Goal: Task Accomplishment & Management: Use online tool/utility

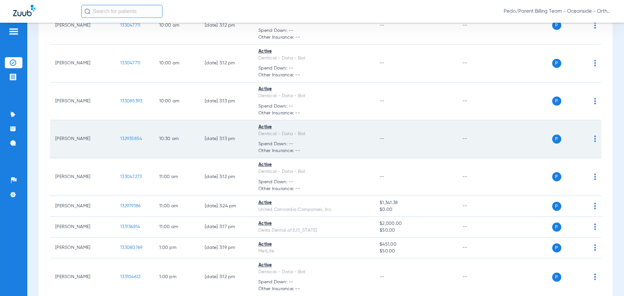
scroll to position [537, 0]
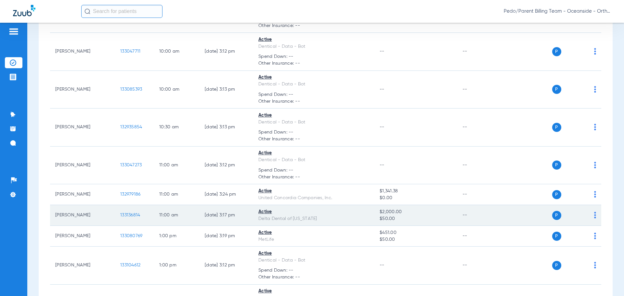
click at [123, 216] on span "133136814" at bounding box center [130, 215] width 20 height 5
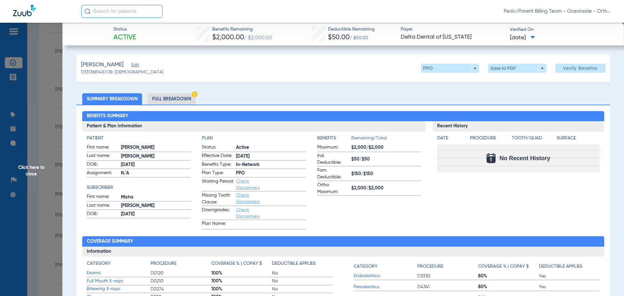
click at [166, 94] on li "Full Breakdown" at bounding box center [172, 98] width 48 height 11
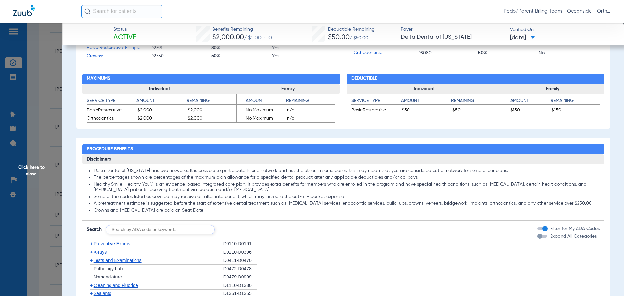
scroll to position [390, 0]
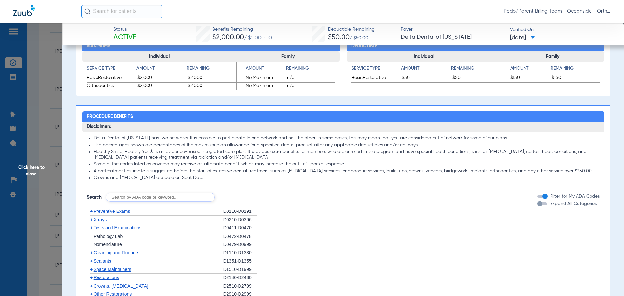
click at [114, 203] on div "Disclaimers Delta Dental of [US_STATE] has two networks. lt is possible to part…" at bounding box center [343, 275] width 523 height 306
click at [114, 200] on input "text" at bounding box center [160, 197] width 109 height 9
type input "d8080"
click at [244, 199] on button "Search" at bounding box center [239, 197] width 26 height 9
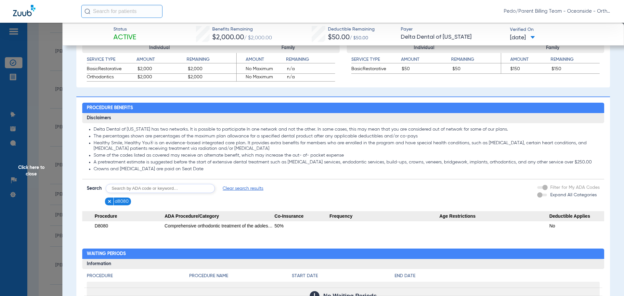
scroll to position [390, 0]
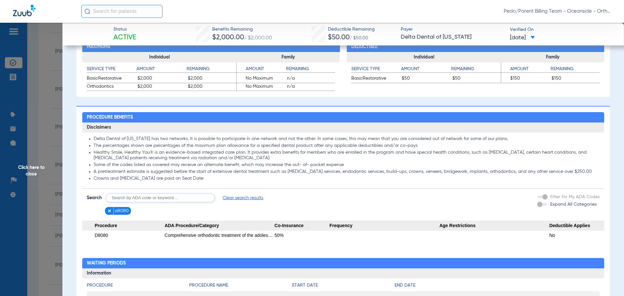
click at [110, 209] on img at bounding box center [109, 211] width 5 height 5
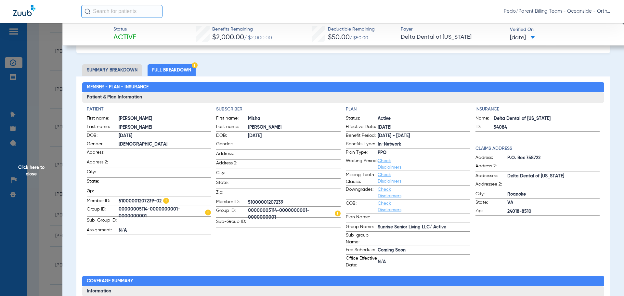
scroll to position [0, 0]
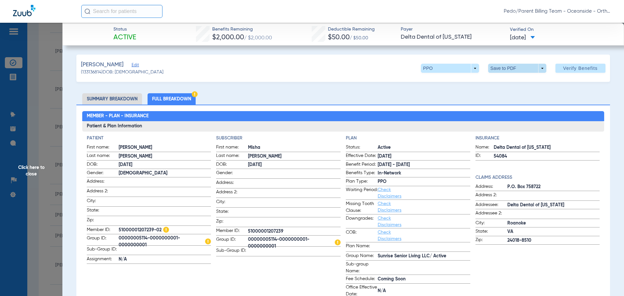
click at [502, 69] on span at bounding box center [517, 68] width 58 height 9
click at [514, 79] on span "Save to PDF" at bounding box center [515, 81] width 26 height 5
click at [42, 106] on span "Click here to close" at bounding box center [31, 171] width 62 height 296
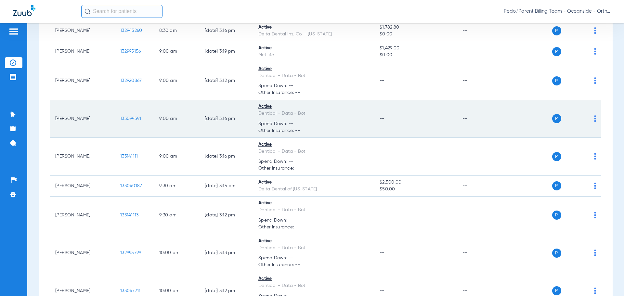
scroll to position [260, 0]
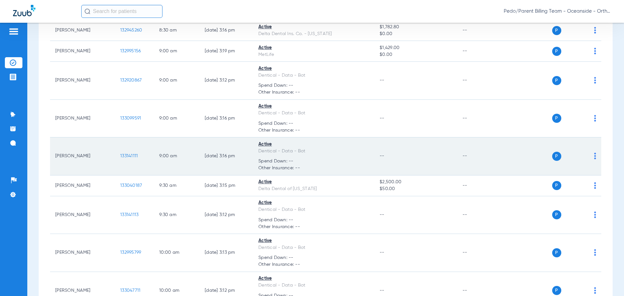
click at [592, 156] on td "P S" at bounding box center [551, 157] width 100 height 38
click at [591, 156] on td "P S" at bounding box center [551, 157] width 100 height 38
click at [594, 156] on img at bounding box center [595, 156] width 2 height 7
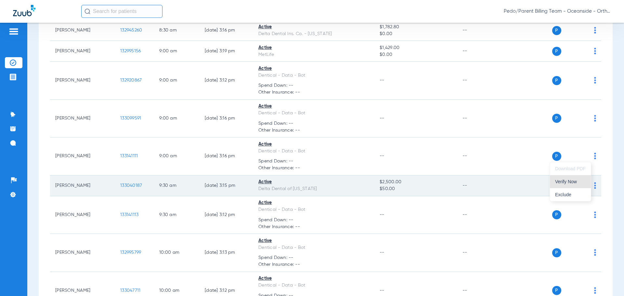
click at [570, 183] on span "Verify Now" at bounding box center [570, 181] width 31 height 5
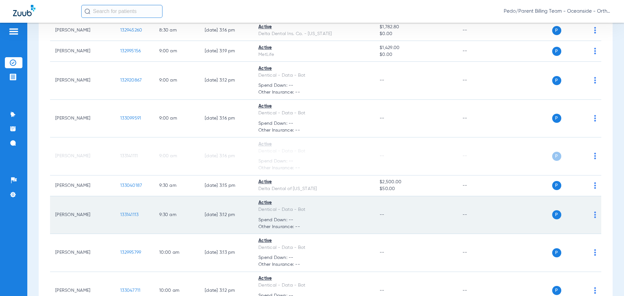
click at [594, 215] on img at bounding box center [595, 215] width 2 height 7
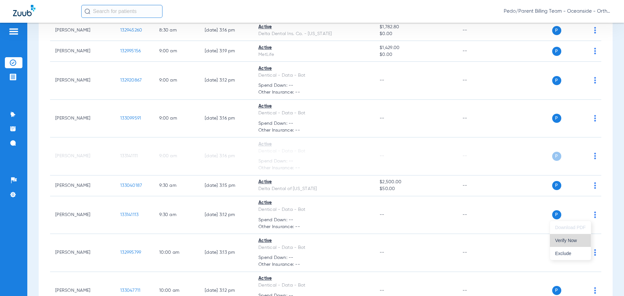
click at [563, 241] on span "Verify Now" at bounding box center [570, 240] width 31 height 5
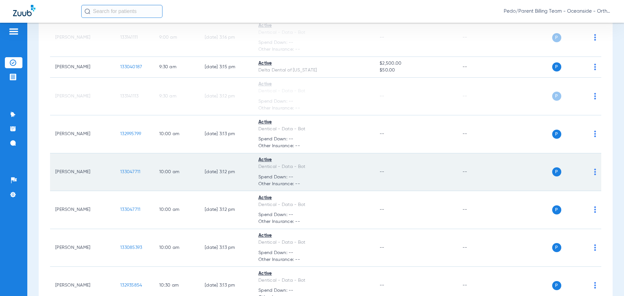
scroll to position [390, 0]
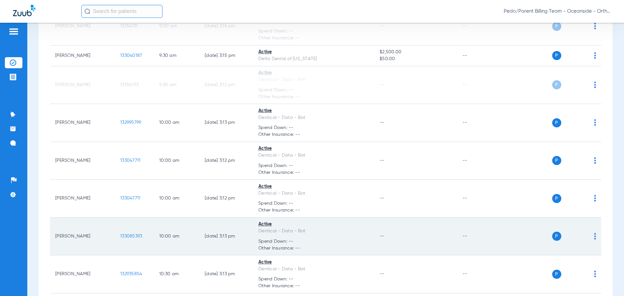
click at [594, 238] on img at bounding box center [595, 236] width 2 height 7
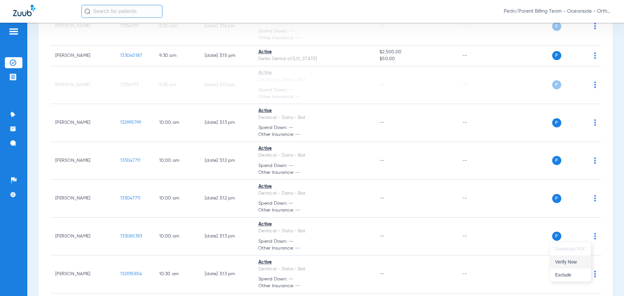
click at [567, 264] on span "Verify Now" at bounding box center [570, 262] width 31 height 5
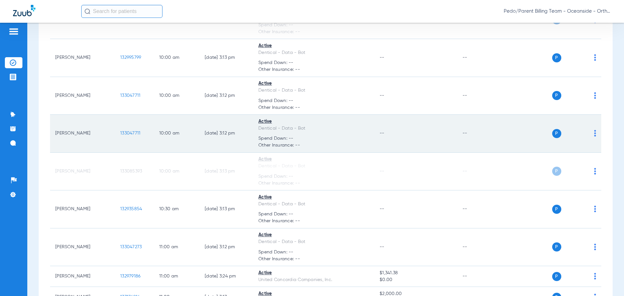
scroll to position [293, 0]
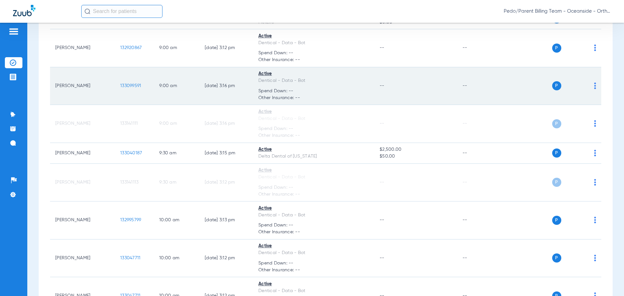
click at [594, 86] on img at bounding box center [595, 86] width 2 height 7
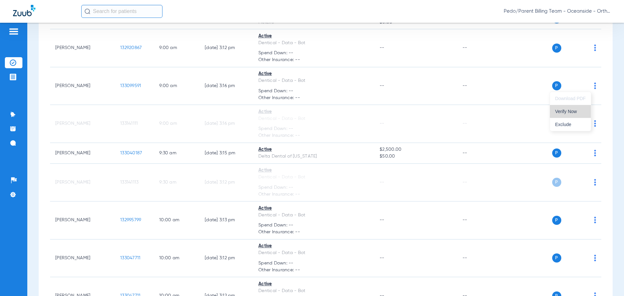
click at [572, 111] on span "Verify Now" at bounding box center [570, 111] width 31 height 5
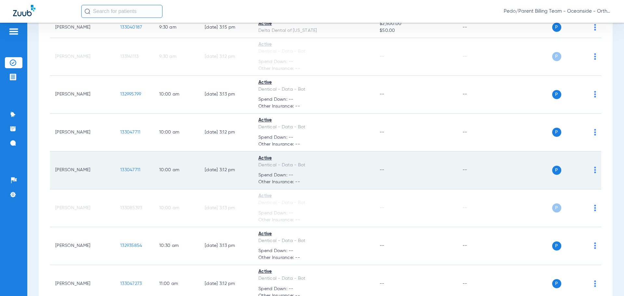
scroll to position [423, 0]
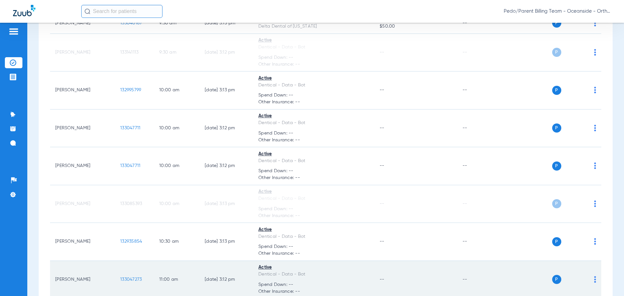
click at [594, 280] on img at bounding box center [595, 279] width 2 height 7
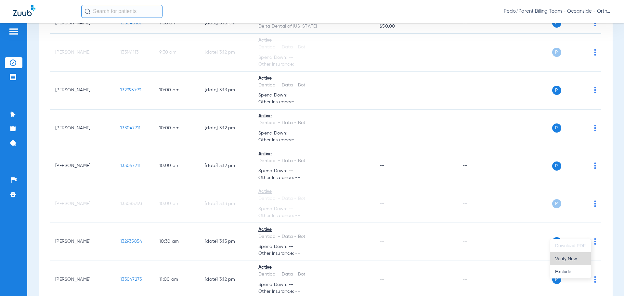
click at [563, 258] on span "Verify Now" at bounding box center [570, 259] width 31 height 5
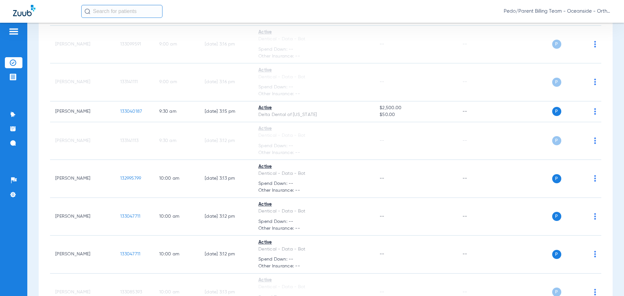
scroll to position [325, 0]
